Goal: Task Accomplishment & Management: Manage account settings

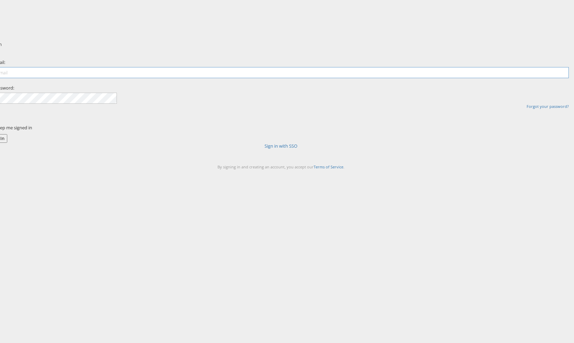
click at [233, 78] on input "email" at bounding box center [281, 72] width 576 height 11
type input "j"
drag, startPoint x: 151, startPoint y: 148, endPoint x: 213, endPoint y: 124, distance: 66.4
click at [156, 145] on div "Sign In Email: Password: Forgot your password? Keep me signed in Sign In Sign i…" at bounding box center [320, 121] width 509 height 173
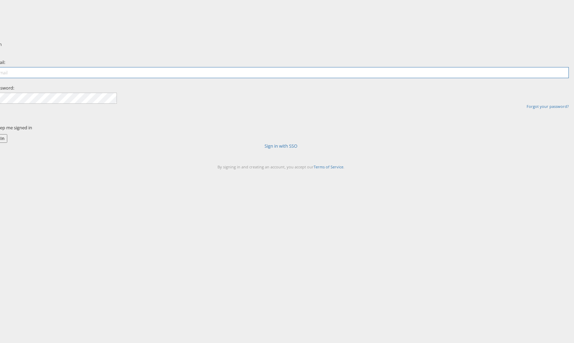
click at [242, 78] on input "email" at bounding box center [281, 72] width 576 height 11
type input "[PERSON_NAME][EMAIL_ADDRESS][PERSON_NAME][DOMAIN_NAME]"
drag, startPoint x: 140, startPoint y: 72, endPoint x: 232, endPoint y: 99, distance: 96.5
click at [140, 72] on div "Sign In Email: john.butler@kargo.com Password: Forgot your password? Keep me si…" at bounding box center [320, 121] width 509 height 173
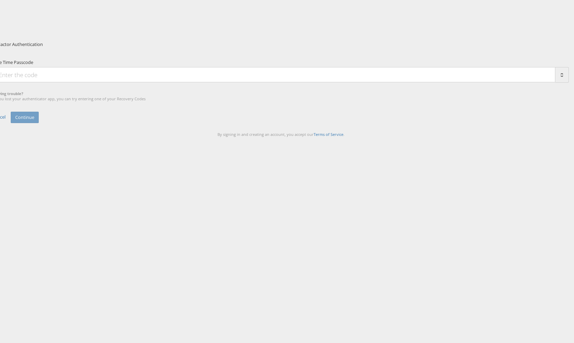
click at [257, 82] on input "One Time Passcode" at bounding box center [274, 74] width 562 height 15
type input "438084"
click at [11, 112] on button "Continue" at bounding box center [25, 117] width 28 height 11
